Goal: Task Accomplishment & Management: Manage account settings

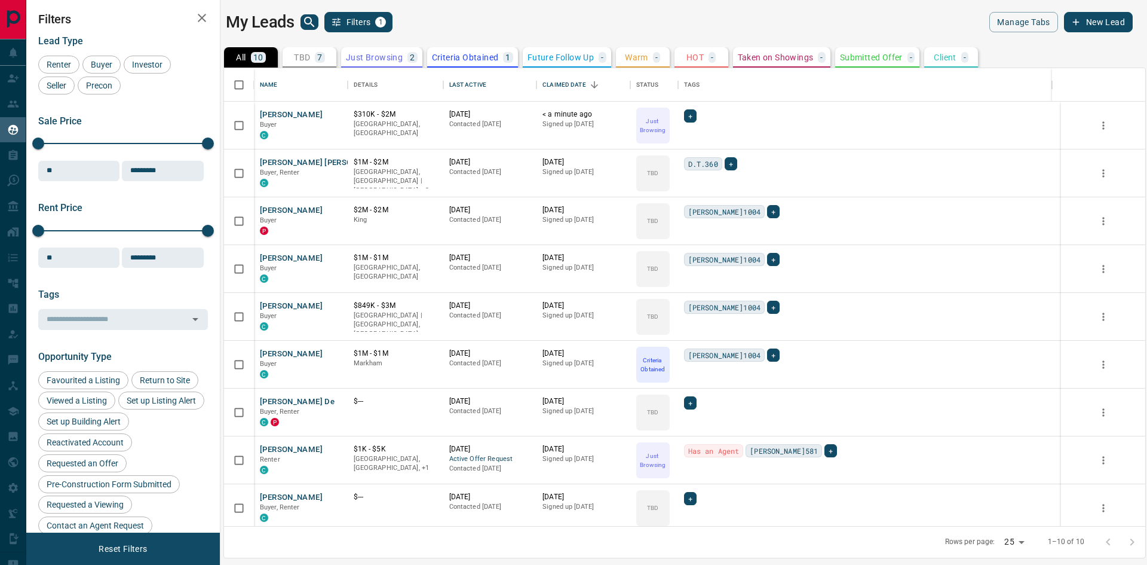
scroll to position [449, 912]
click at [281, 111] on button "[PERSON_NAME]" at bounding box center [291, 114] width 63 height 11
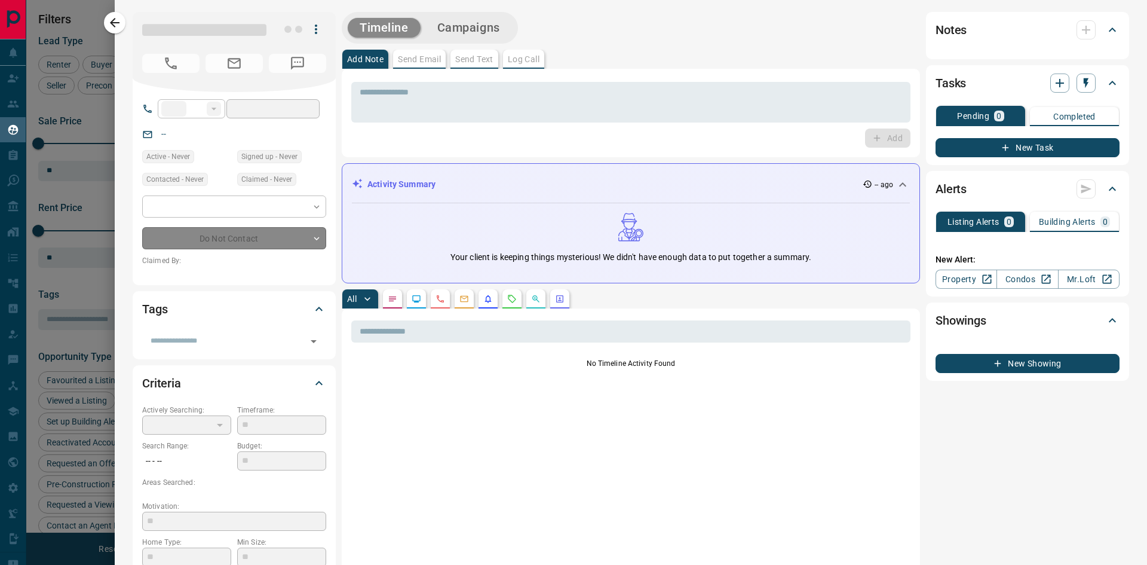
type input "**"
type input "**********"
type input "*"
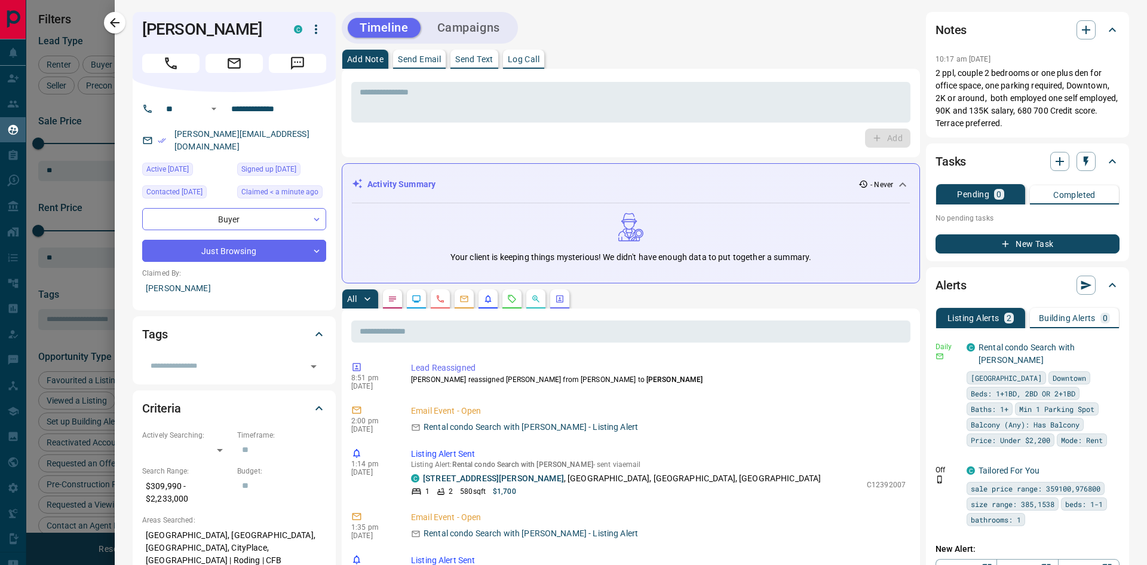
click at [175, 476] on p "$309,990 - $2,233,000" at bounding box center [186, 492] width 89 height 32
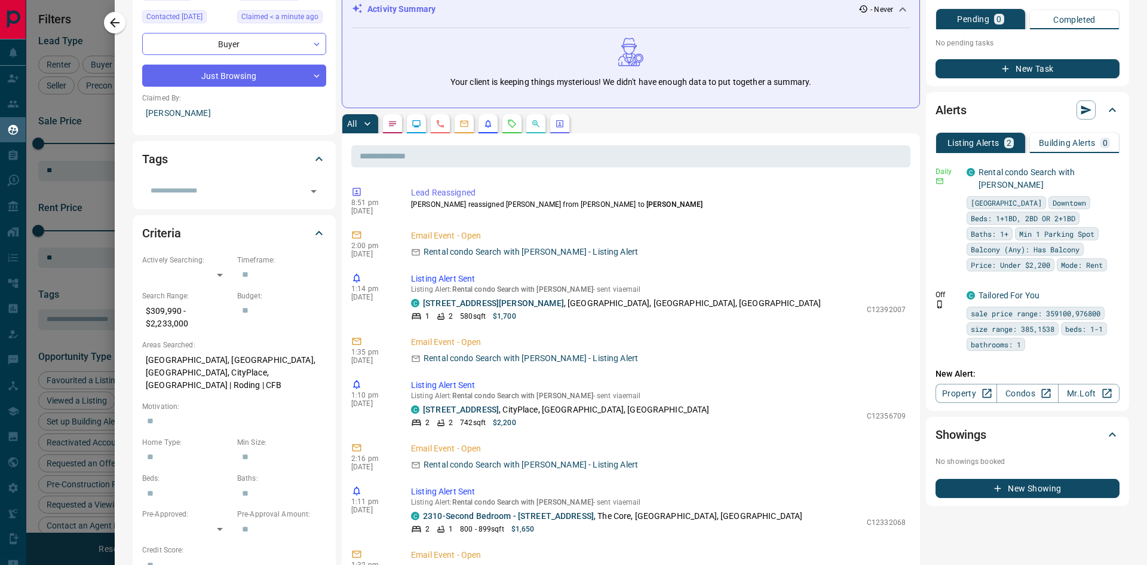
scroll to position [179, 0]
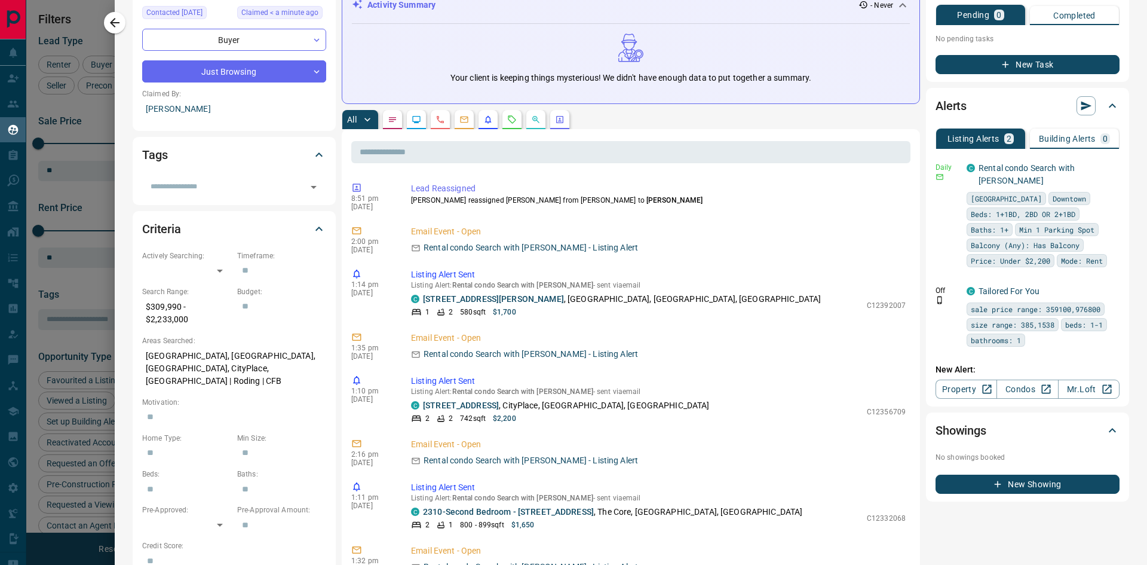
click at [192, 313] on p "$309,990 - $2,233,000" at bounding box center [186, 313] width 89 height 32
click at [165, 297] on p "$309,990 - $2,233,000" at bounding box center [186, 313] width 89 height 32
click at [327, 217] on div "Criteria Actively Searching: ​ ​ Timeframe: ​ Search Range: $309,990 - $2,233,0…" at bounding box center [234, 412] width 203 height 403
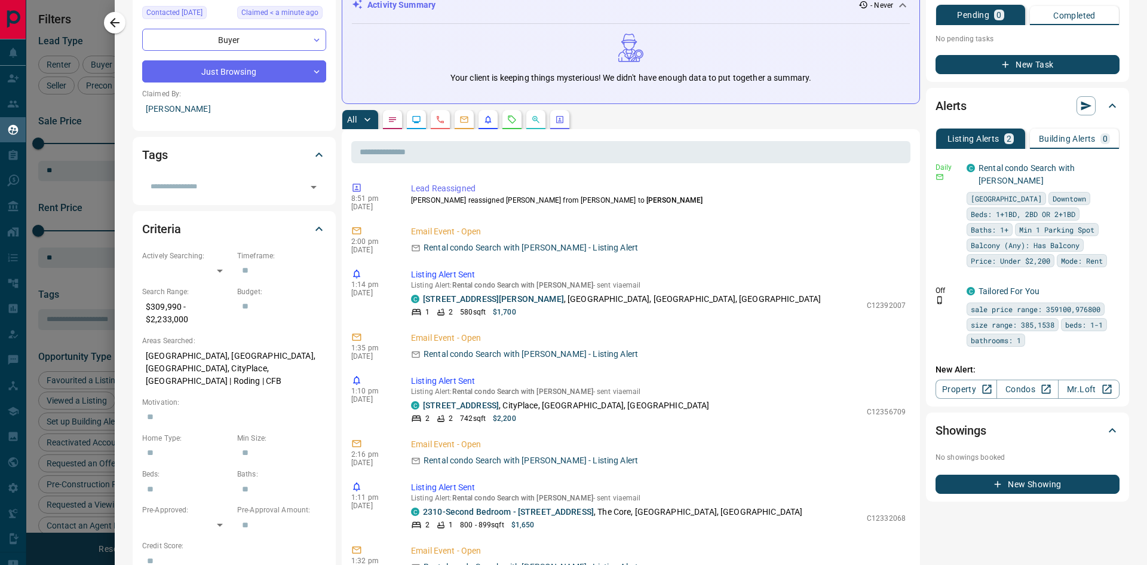
click at [315, 222] on icon at bounding box center [319, 229] width 14 height 14
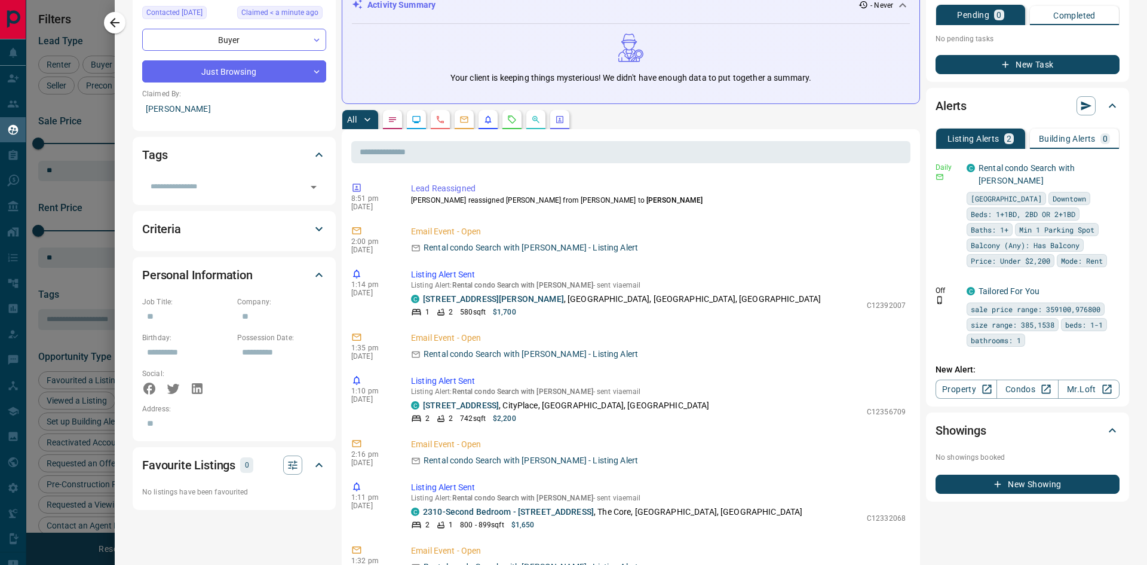
click at [315, 222] on icon at bounding box center [319, 229] width 14 height 14
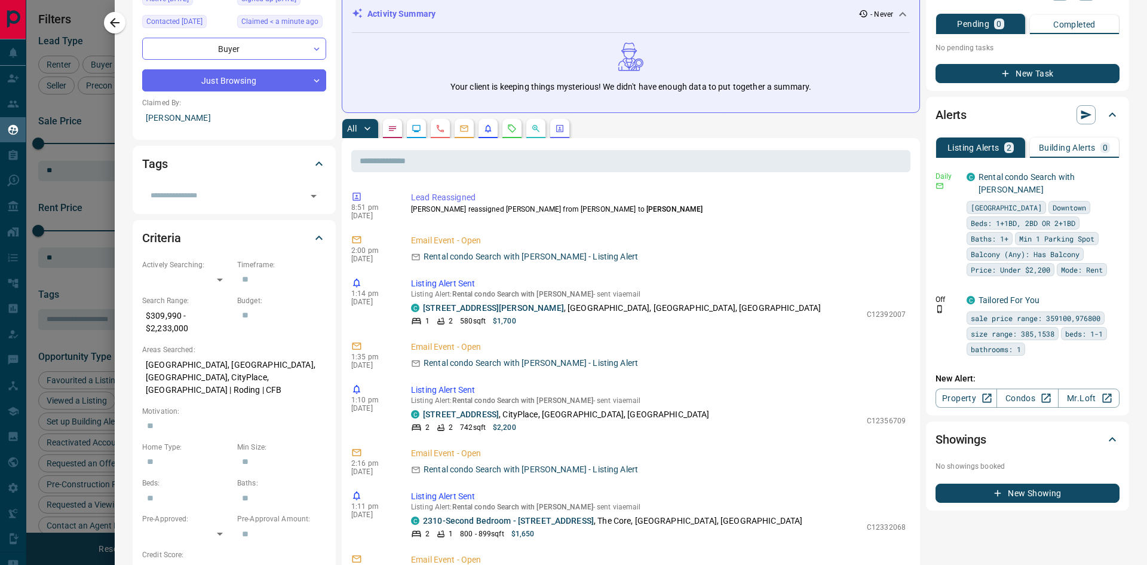
scroll to position [0, 0]
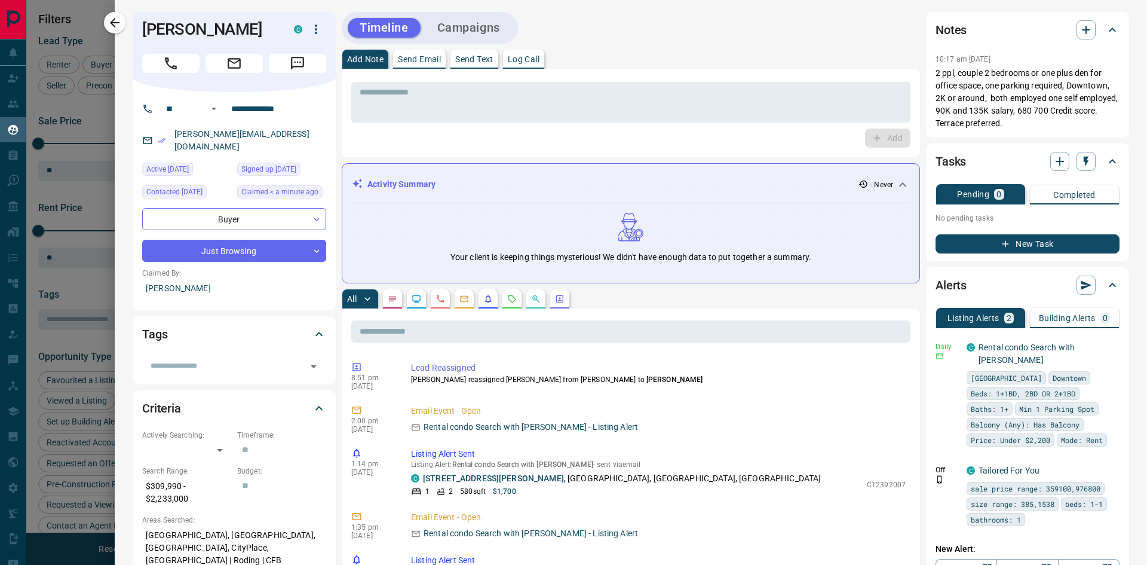
click at [177, 476] on p "$309,990 - $2,233,000" at bounding box center [186, 492] width 89 height 32
click at [157, 431] on body "Lead Transfers Claim Leads Leads My Leads Tasks Opportunities Deals Listings Ca…" at bounding box center [573, 275] width 1147 height 550
click at [184, 456] on li "Yes" at bounding box center [186, 461] width 89 height 18
type input "*"
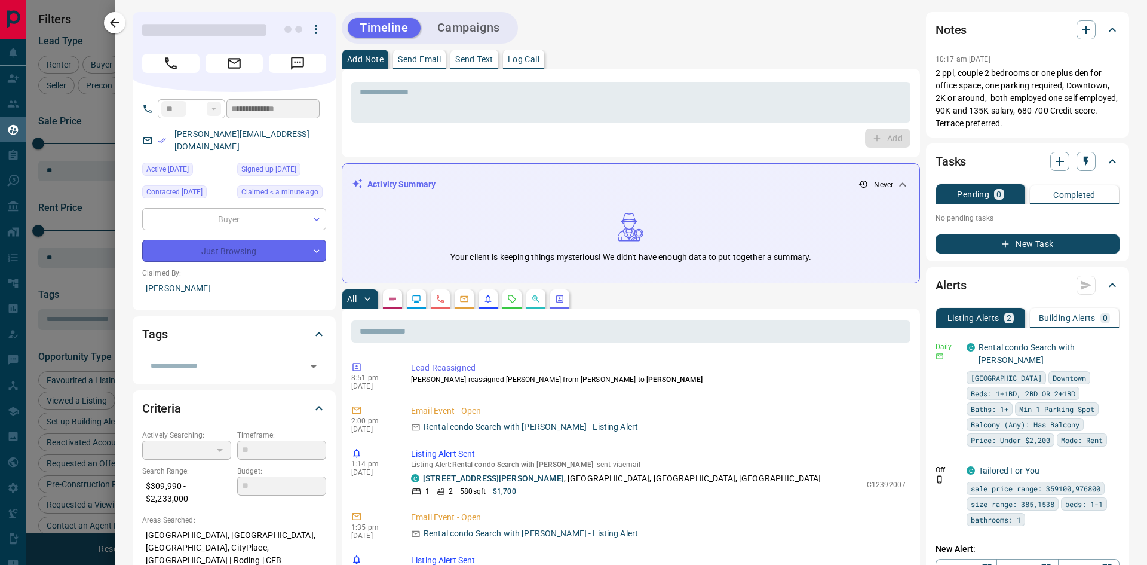
type input "*"
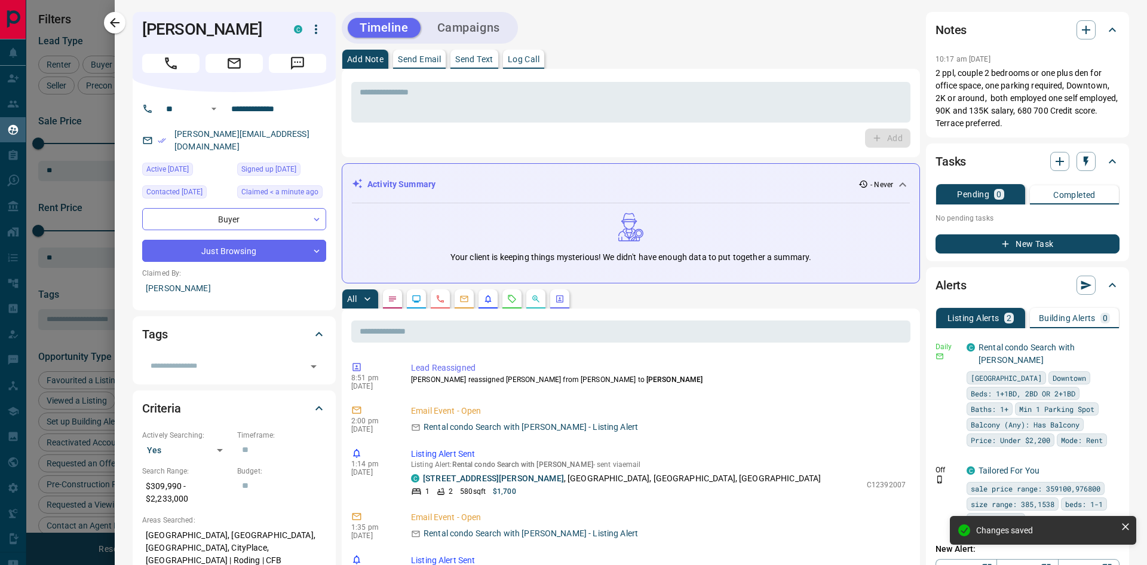
click at [180, 476] on p "$309,990 - $2,233,000" at bounding box center [186, 492] width 89 height 32
click at [190, 465] on p "Search Range:" at bounding box center [186, 470] width 89 height 11
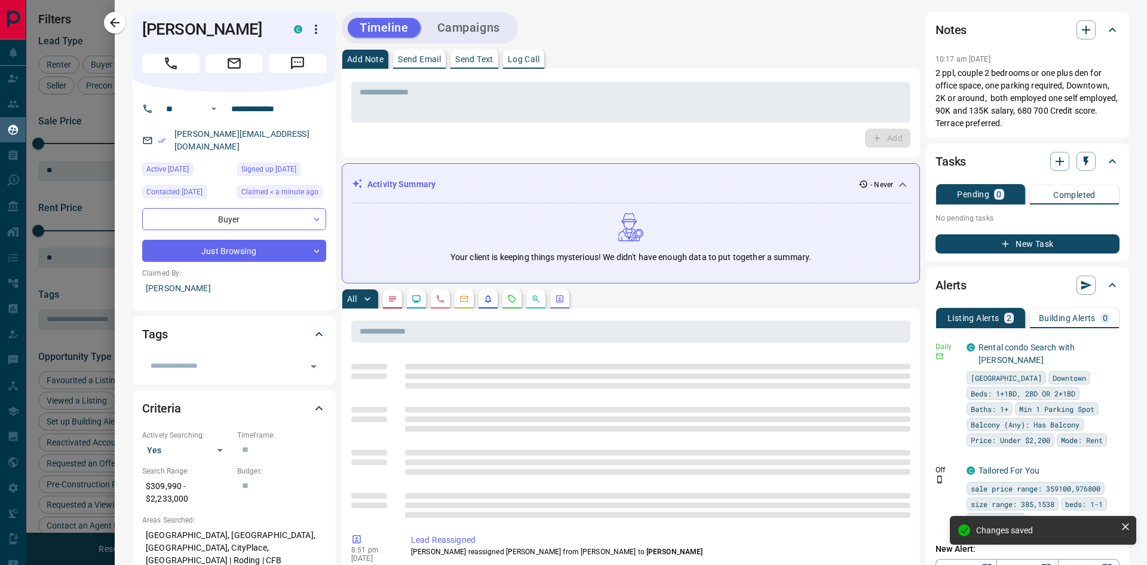
click at [194, 465] on p "Search Range:" at bounding box center [186, 470] width 89 height 11
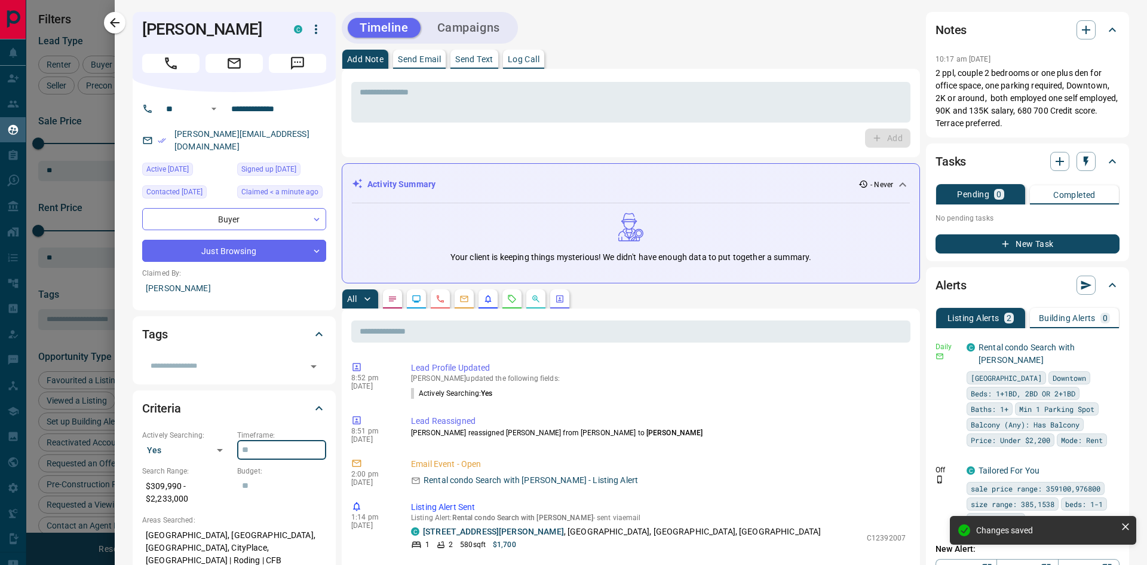
click at [246, 440] on input "text" at bounding box center [281, 449] width 89 height 19
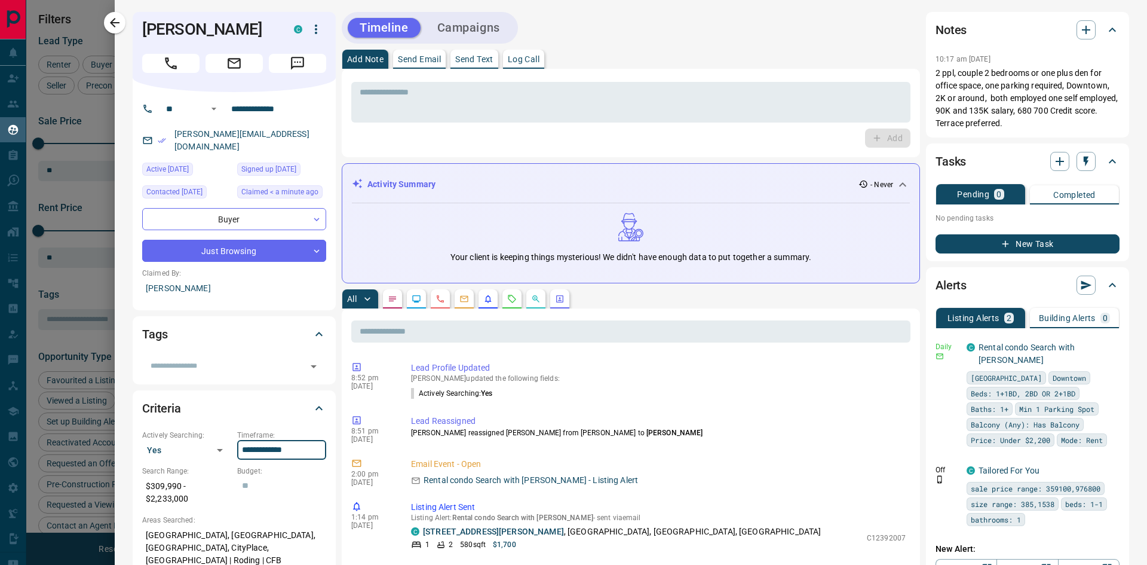
type input "**********"
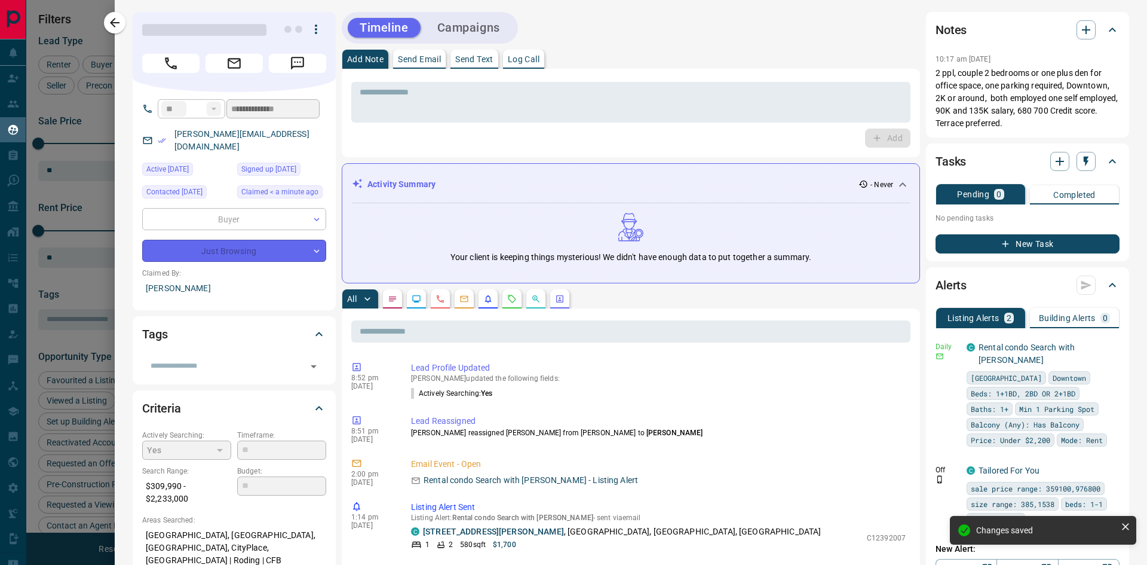
type input "**********"
click at [250, 465] on p "Budget:" at bounding box center [281, 470] width 89 height 11
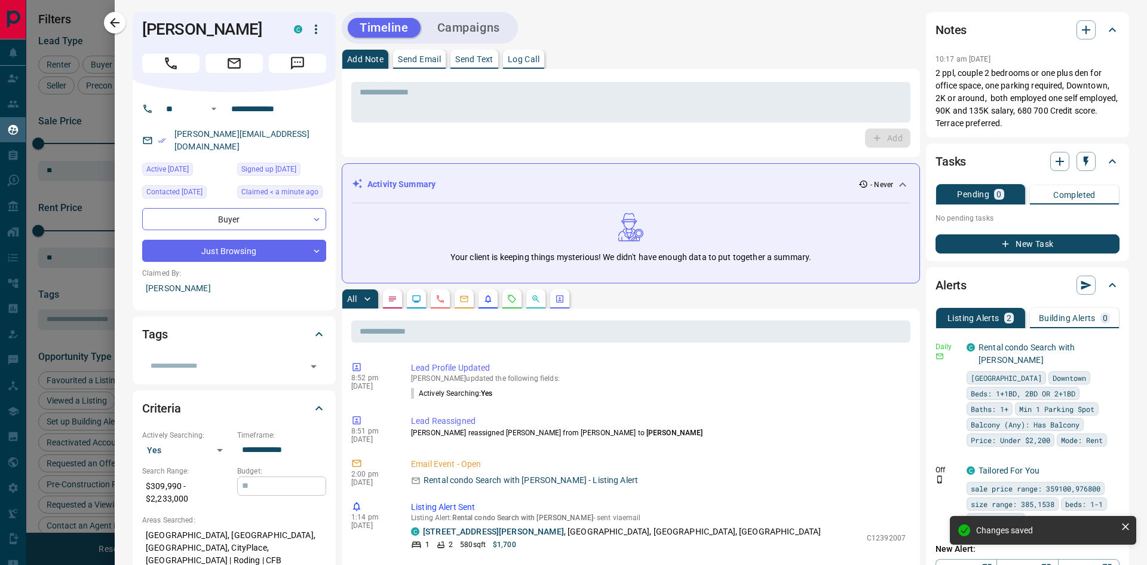
click at [255, 476] on input "text" at bounding box center [281, 485] width 89 height 19
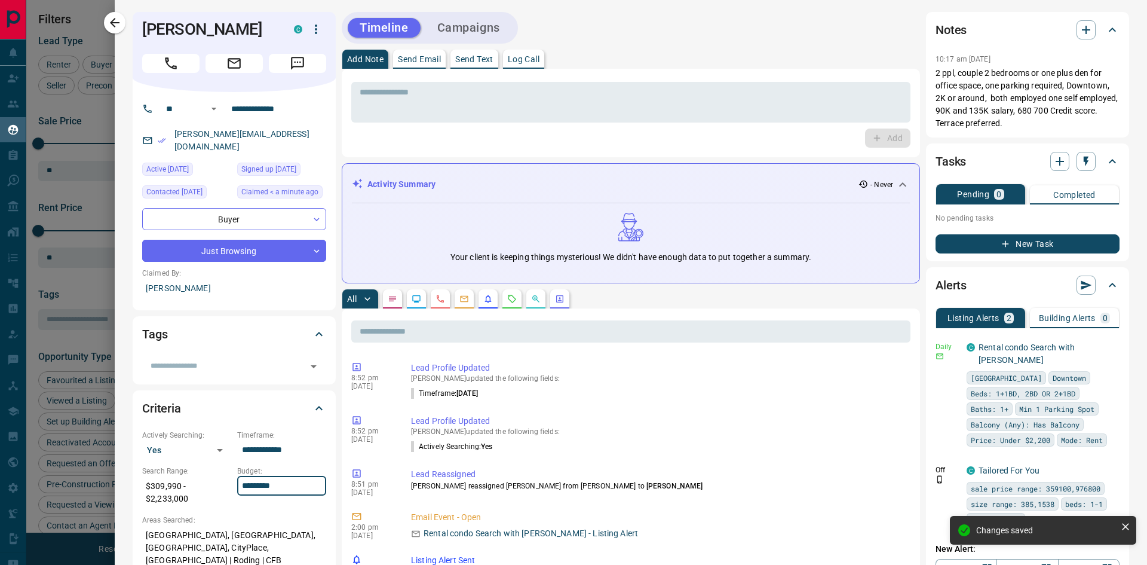
type input "*********"
click at [266, 399] on div "Criteria" at bounding box center [227, 408] width 170 height 19
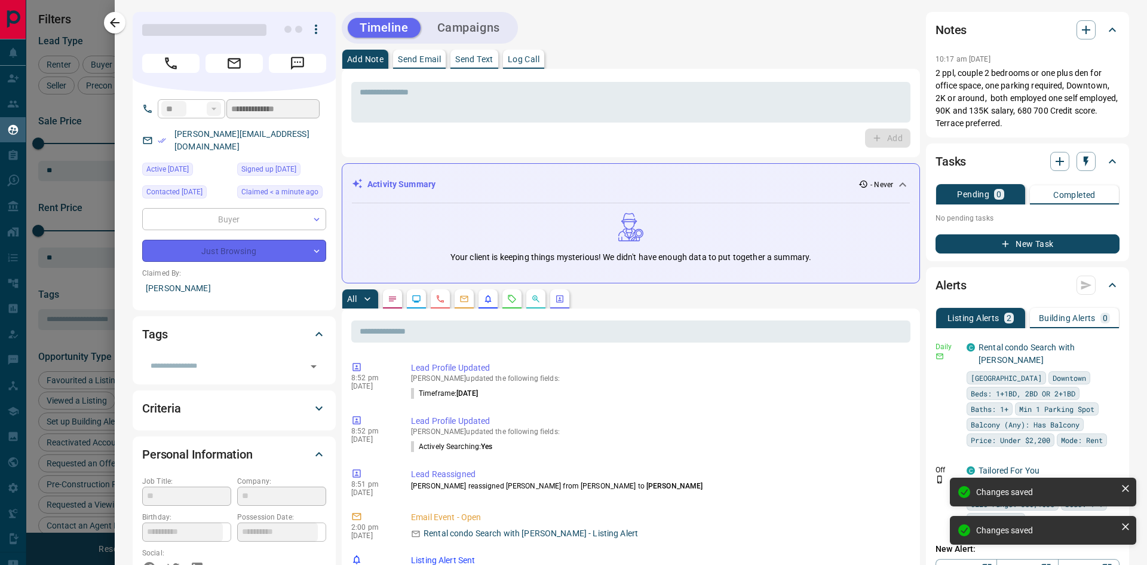
type input "*********"
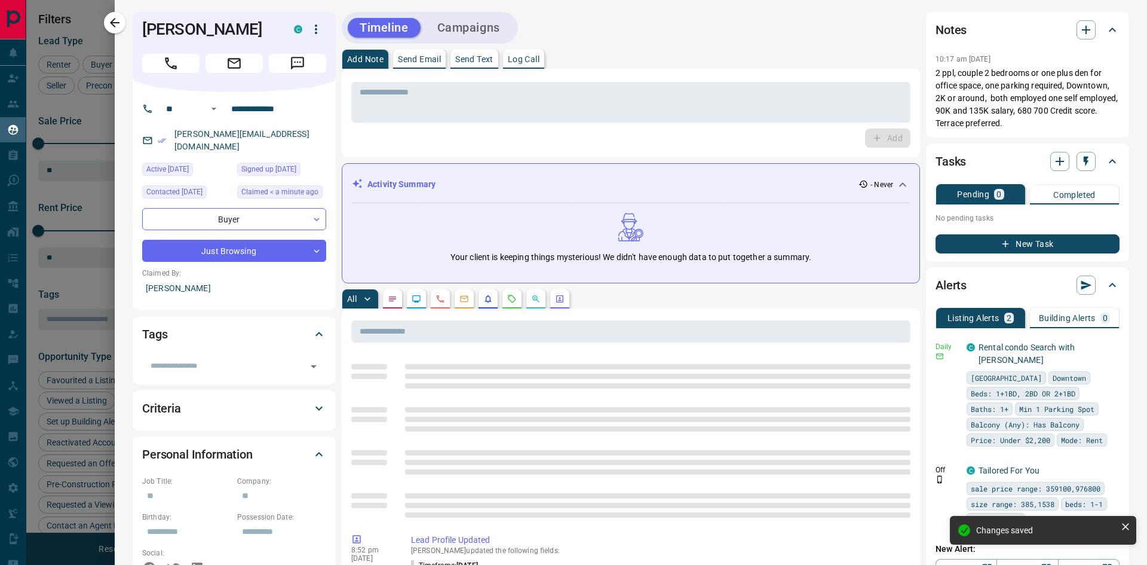
click at [319, 401] on icon at bounding box center [319, 408] width 14 height 14
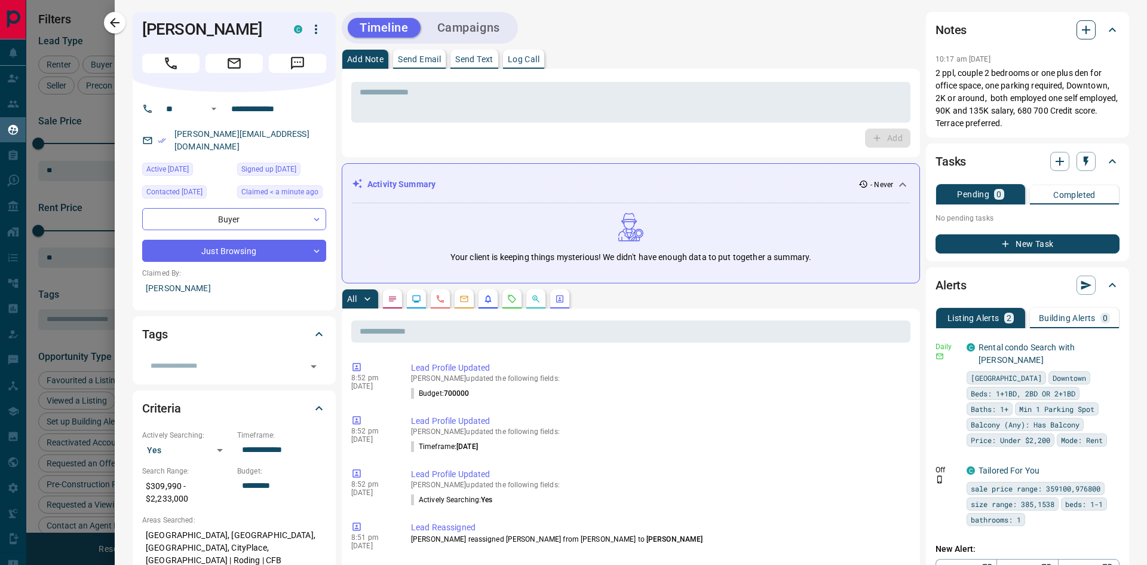
click at [1077, 22] on button "button" at bounding box center [1086, 29] width 19 height 19
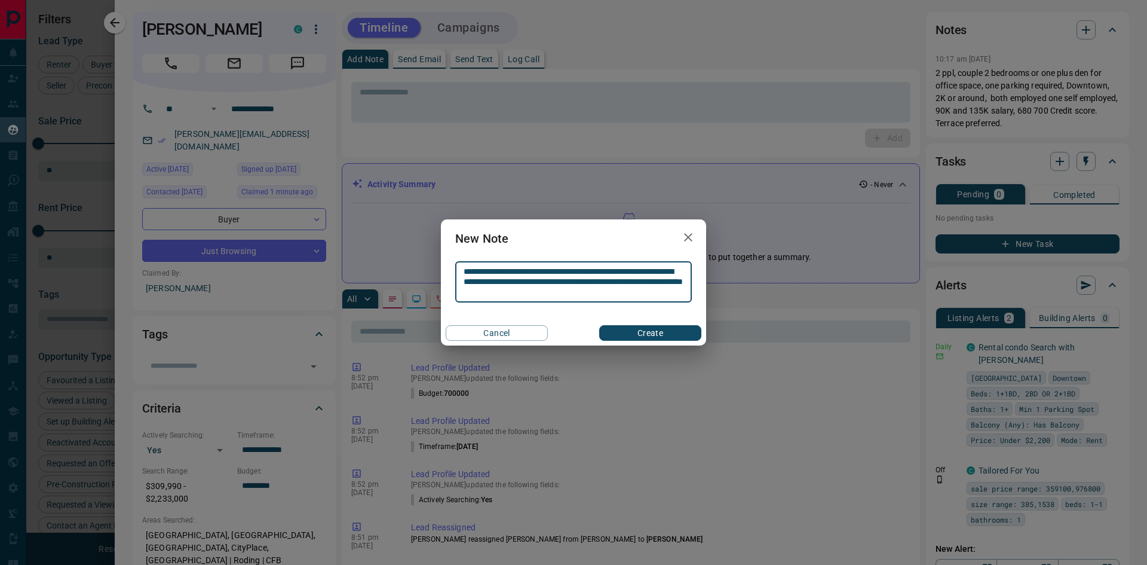
type textarea "**********"
click at [651, 329] on button "Create" at bounding box center [650, 333] width 102 height 16
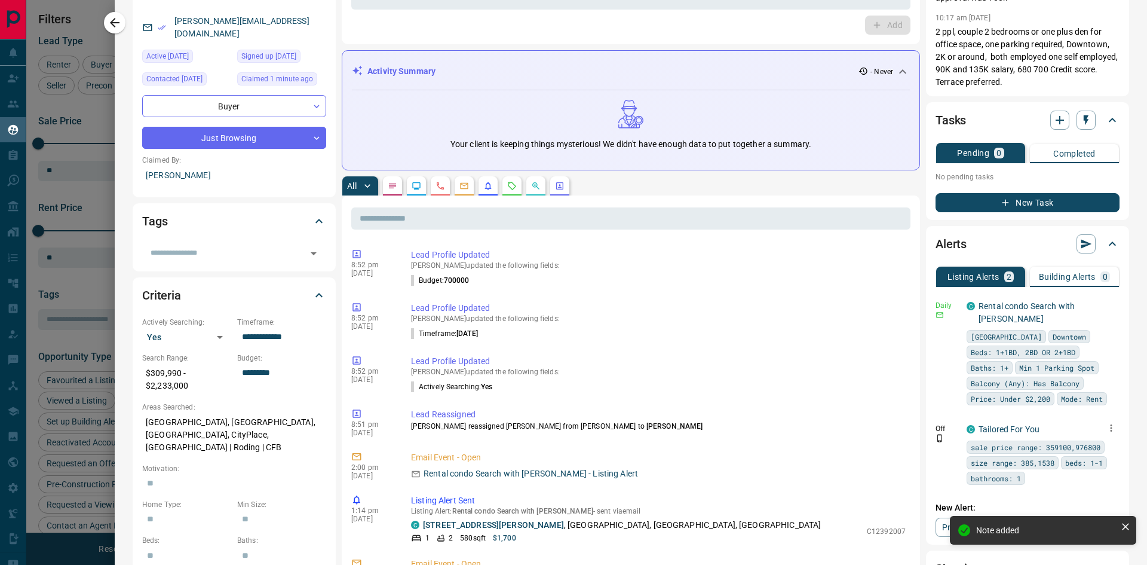
scroll to position [120, 0]
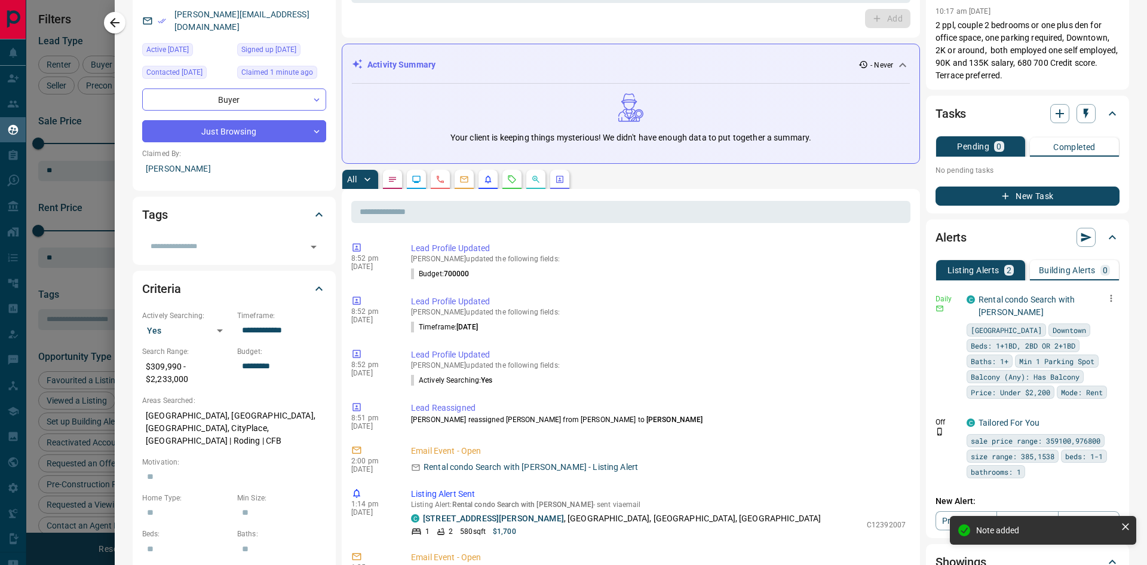
click at [939, 299] on p "Daily" at bounding box center [948, 298] width 24 height 11
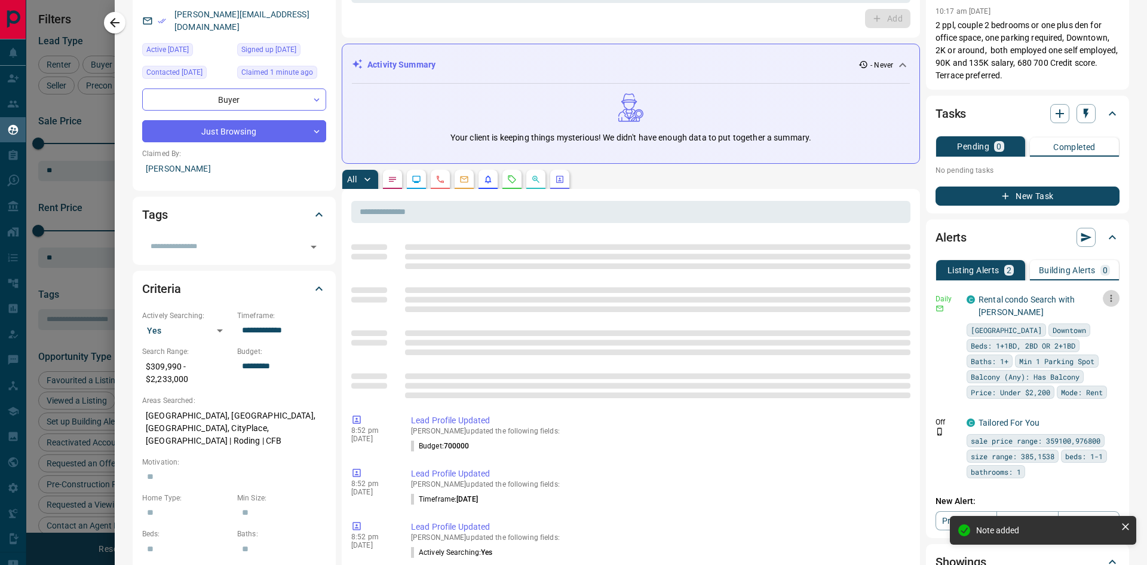
click at [1111, 299] on icon "button" at bounding box center [1112, 298] width 2 height 7
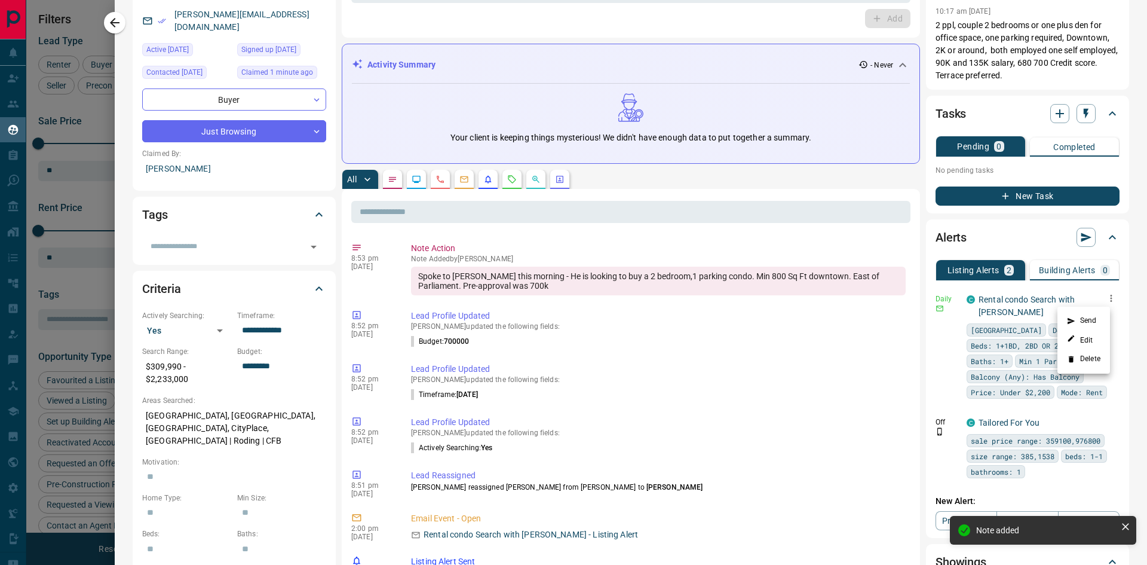
click at [1079, 356] on li "Delete" at bounding box center [1084, 359] width 53 height 19
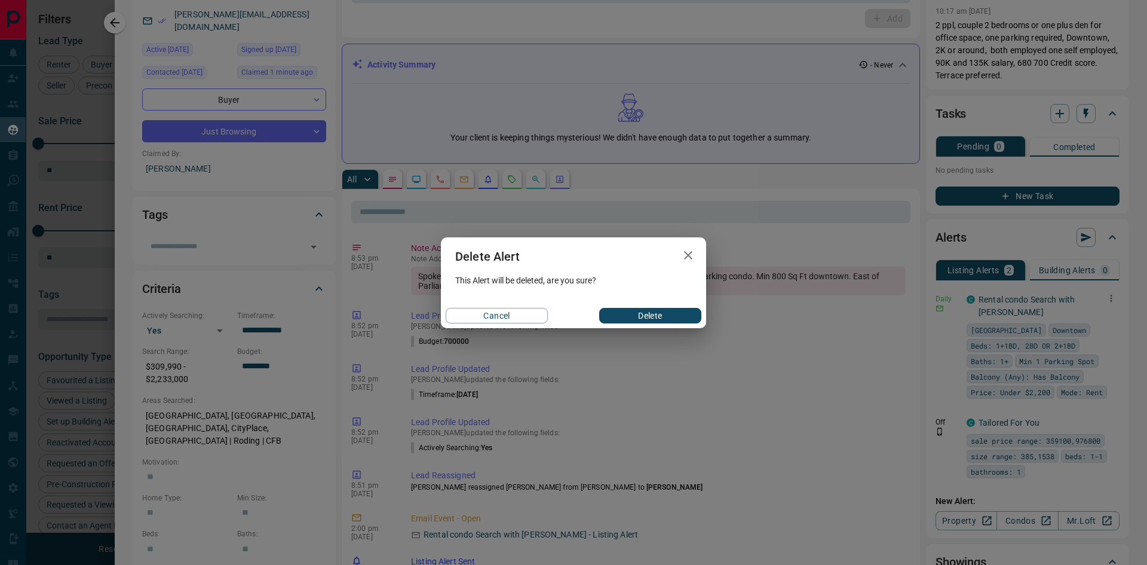
click at [675, 308] on button "Delete" at bounding box center [650, 316] width 102 height 16
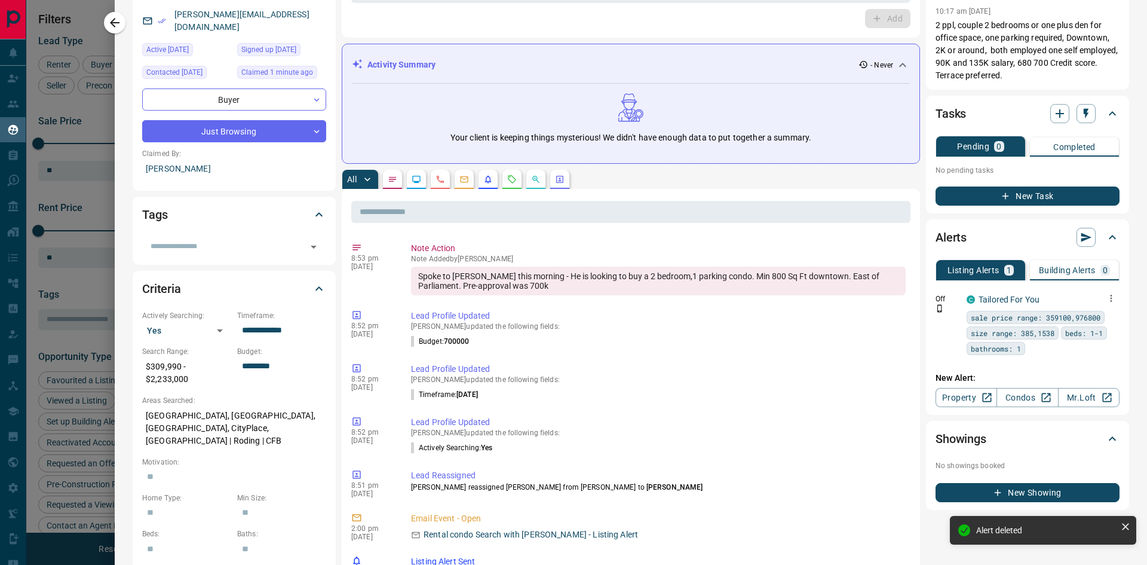
click at [936, 302] on p "Off" at bounding box center [948, 298] width 24 height 11
click at [1106, 296] on icon "button" at bounding box center [1111, 298] width 11 height 11
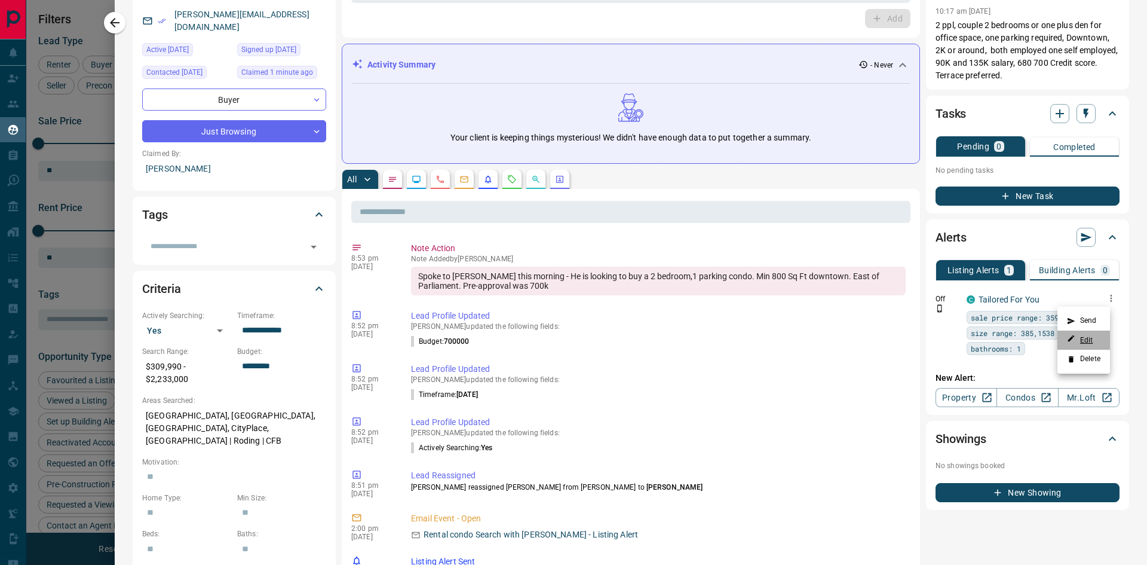
click at [1082, 335] on link "Edit" at bounding box center [1080, 339] width 26 height 11
